Goal: Navigation & Orientation: Find specific page/section

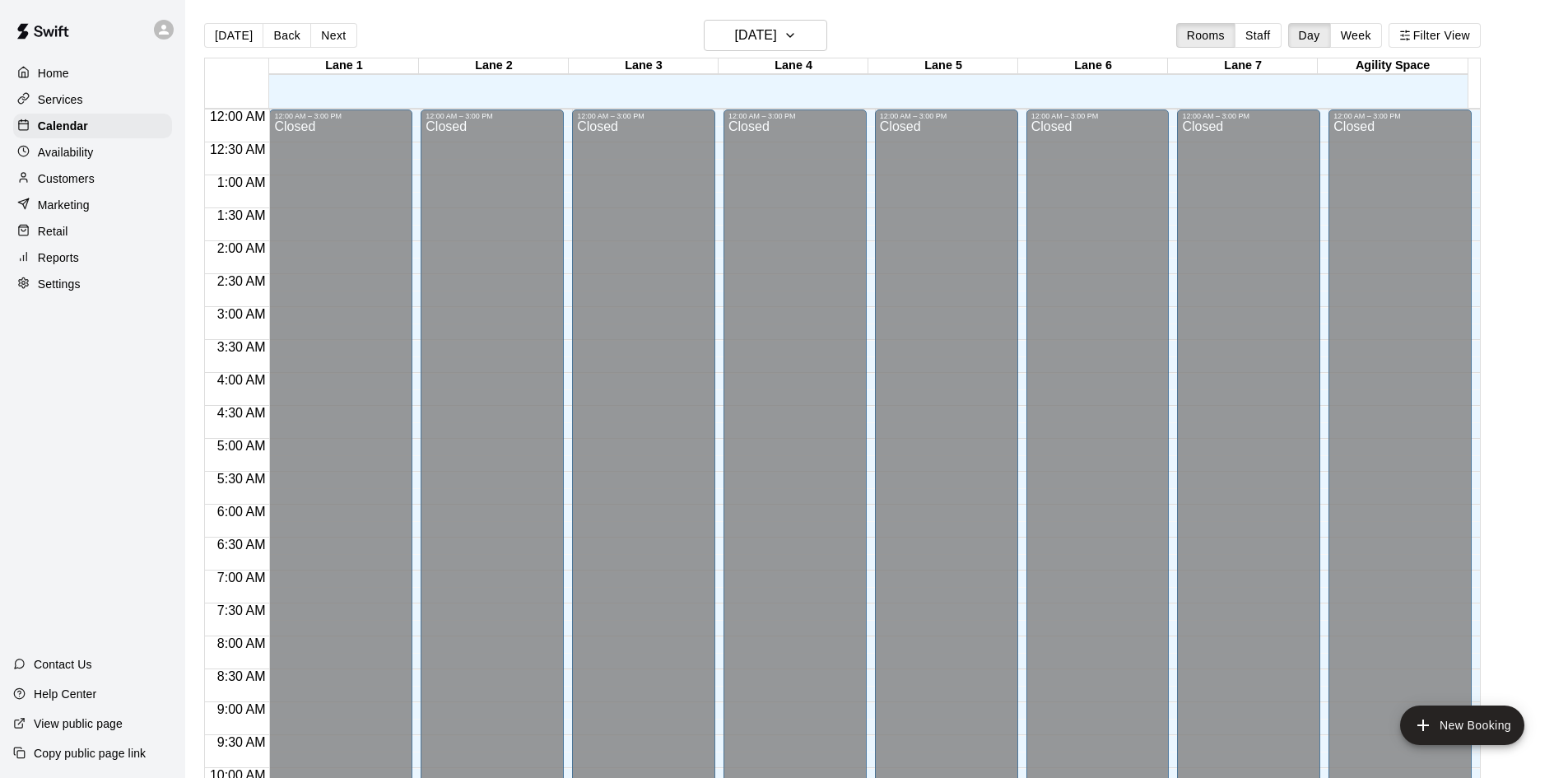
scroll to position [776, 0]
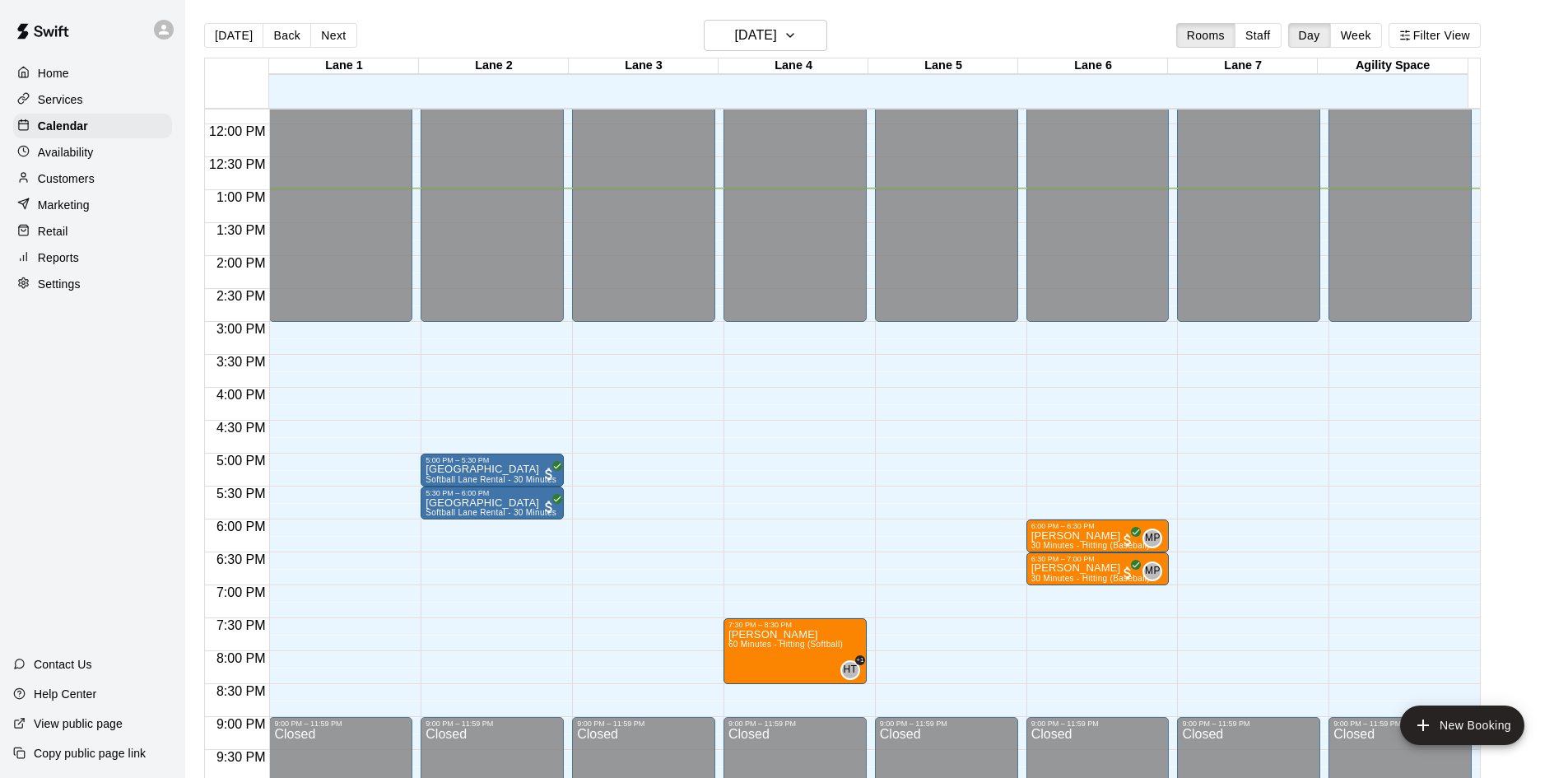
click at [71, 187] on p "Customers" at bounding box center [66, 179] width 56 height 17
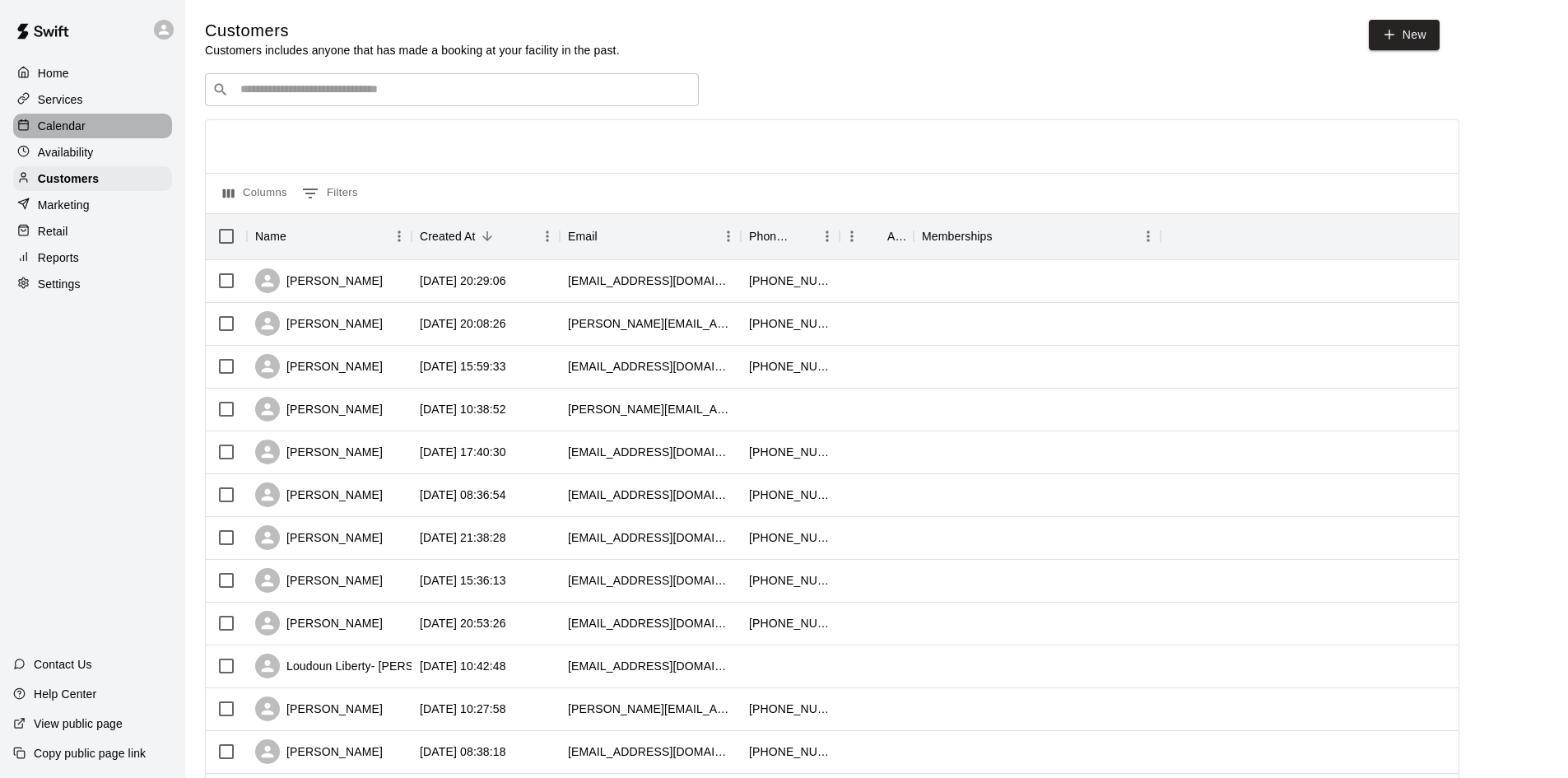
click at [60, 131] on p "Calendar" at bounding box center [62, 126] width 48 height 17
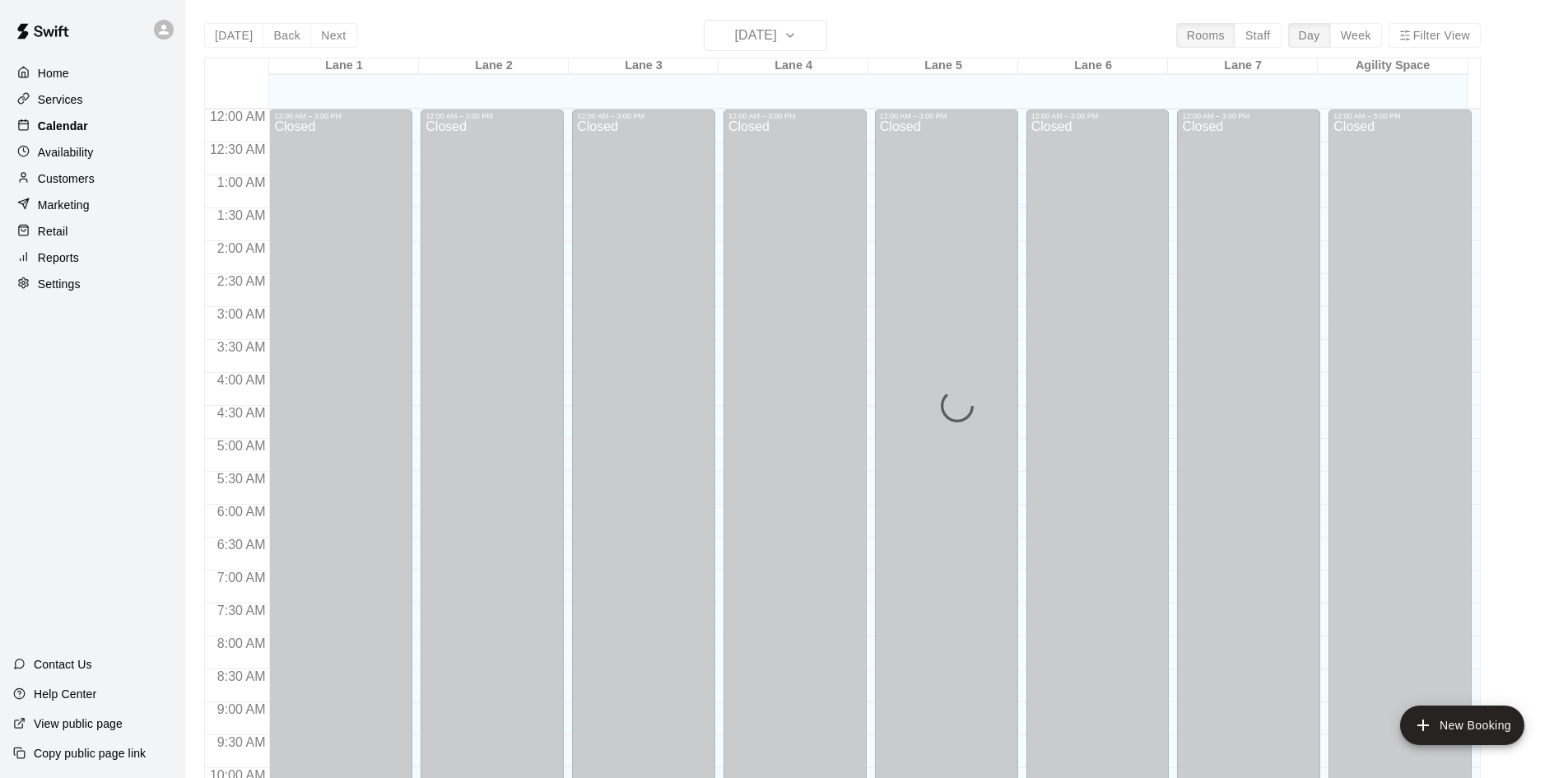
scroll to position [844, 0]
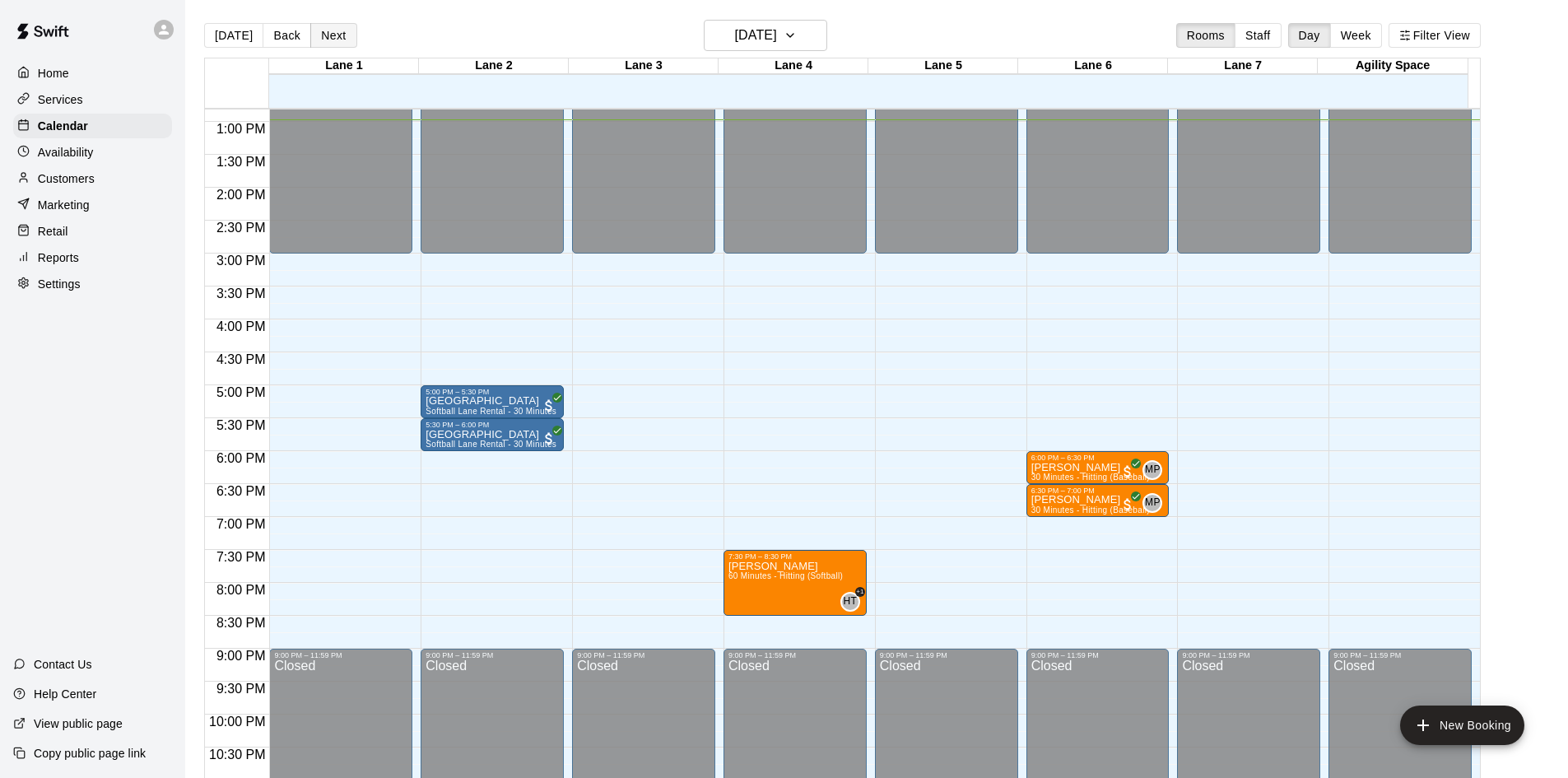
click at [337, 40] on button "Next" at bounding box center [334, 36] width 46 height 25
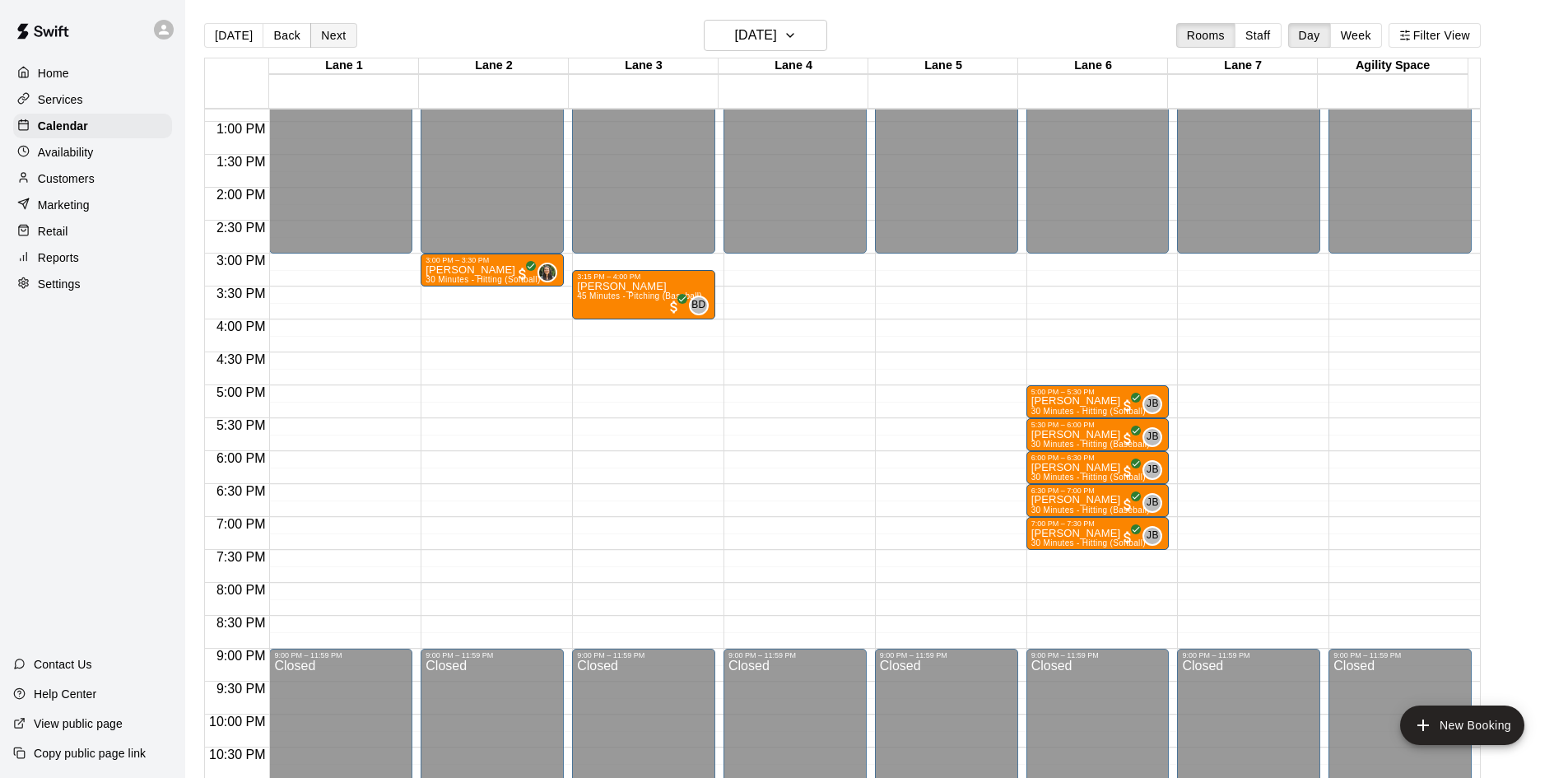
click at [330, 38] on button "Next" at bounding box center [334, 36] width 46 height 25
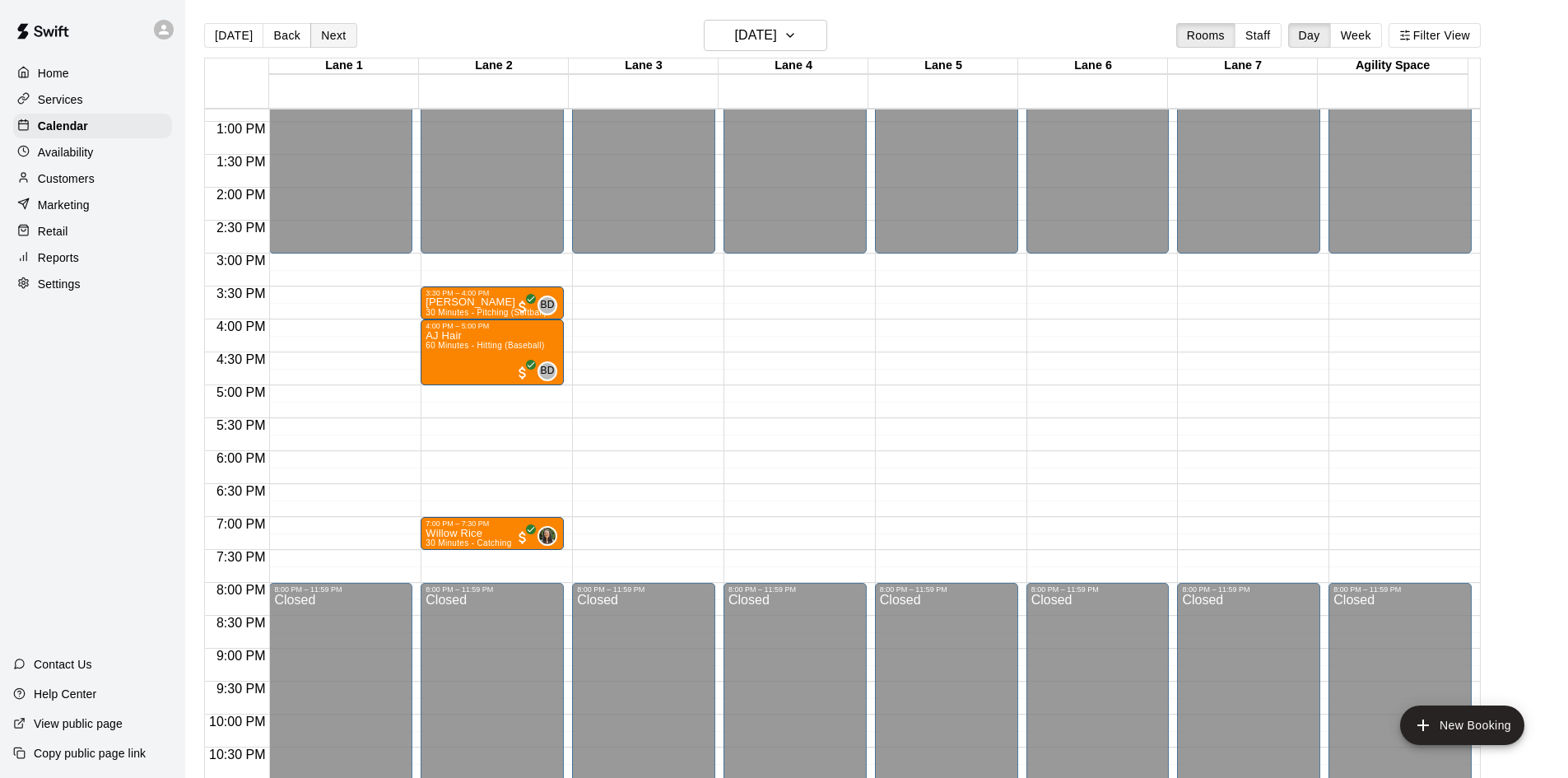
click at [330, 38] on button "Next" at bounding box center [334, 36] width 46 height 25
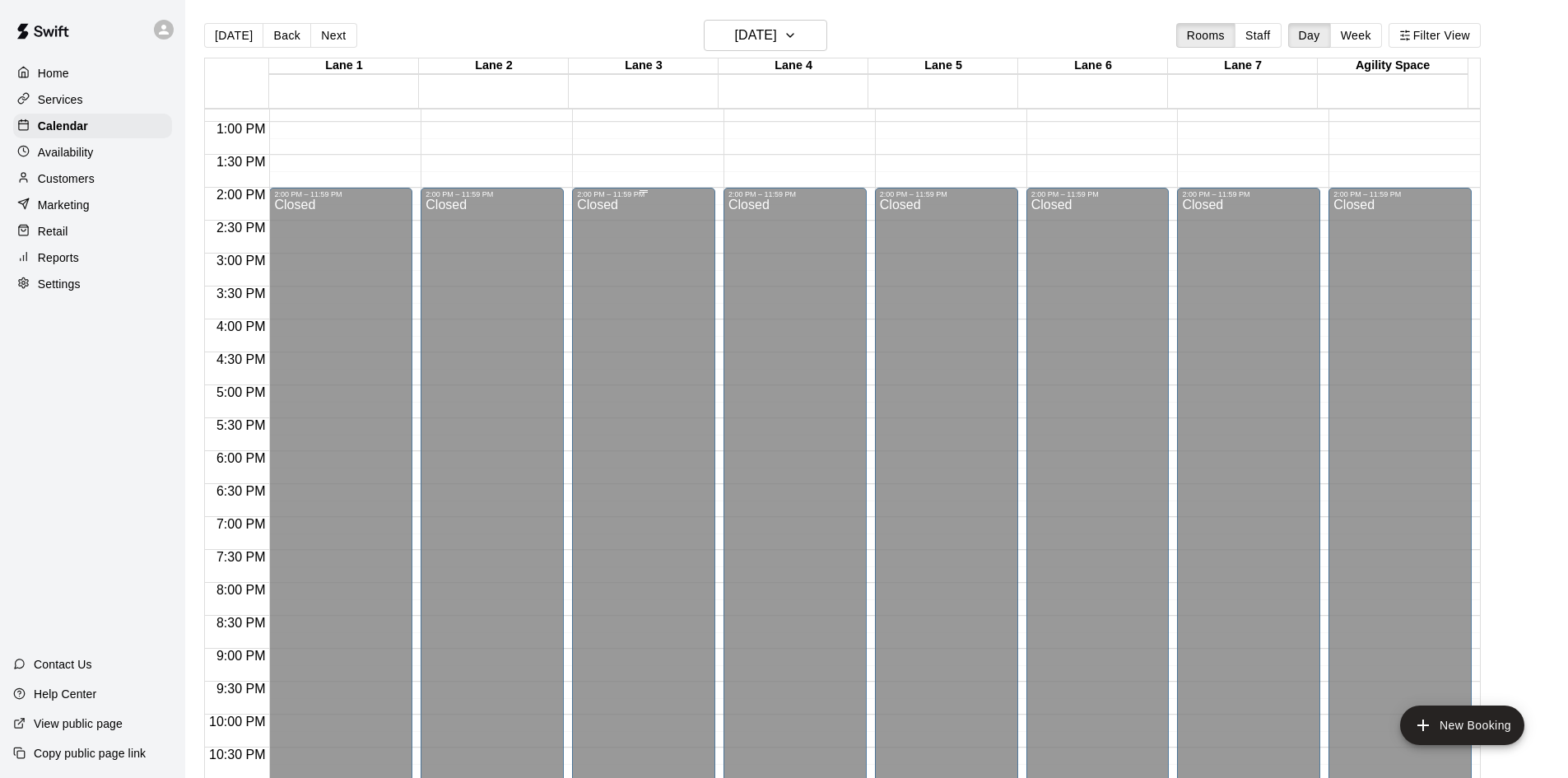
scroll to position [515, 0]
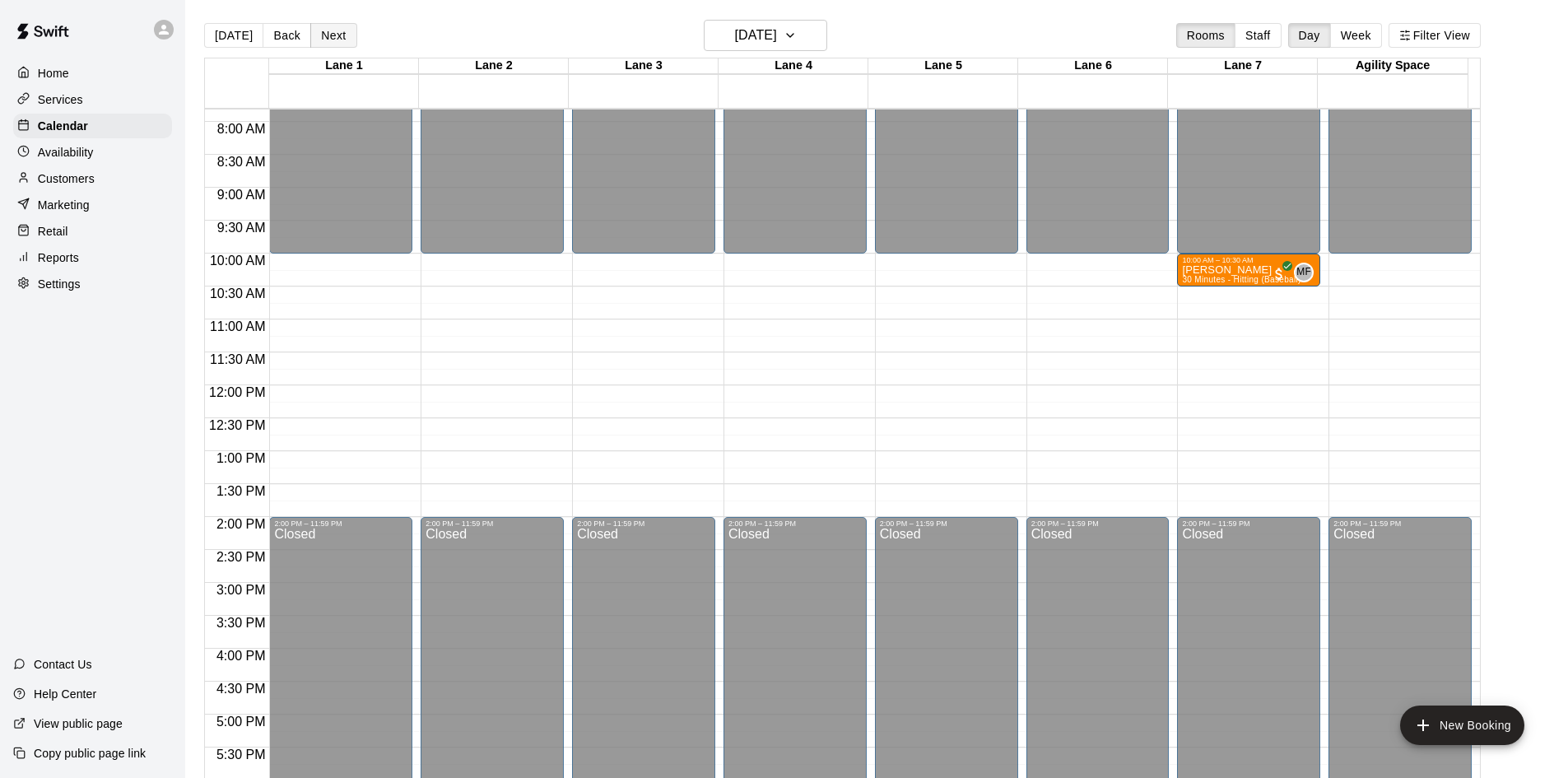
click at [337, 37] on button "Next" at bounding box center [334, 36] width 46 height 25
click at [90, 133] on div "Calendar" at bounding box center [92, 126] width 159 height 25
